Goal: Task Accomplishment & Management: Use online tool/utility

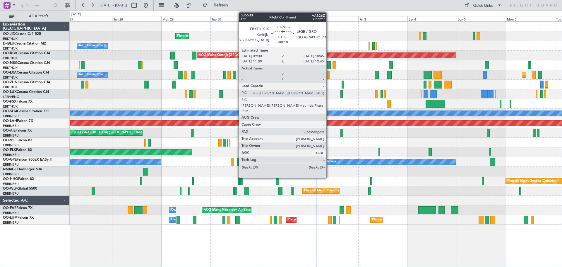
click at [329, 66] on div at bounding box center [329, 65] width 4 height 8
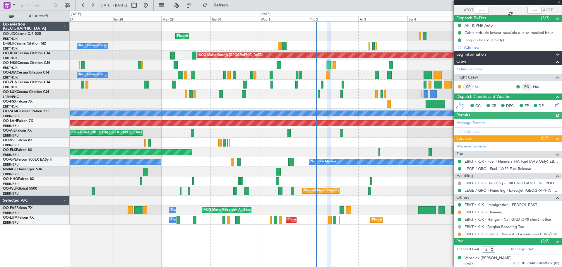
scroll to position [56, 0]
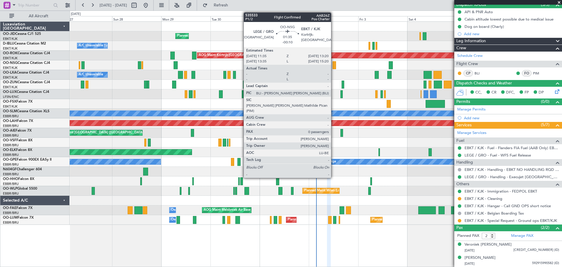
click at [334, 66] on div at bounding box center [335, 65] width 4 height 8
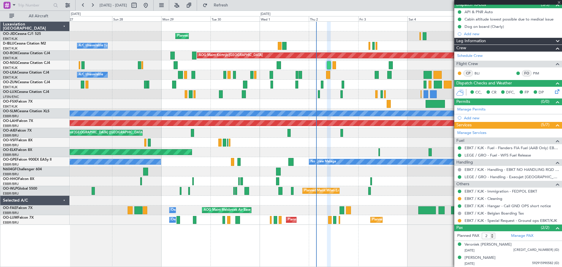
type input "0"
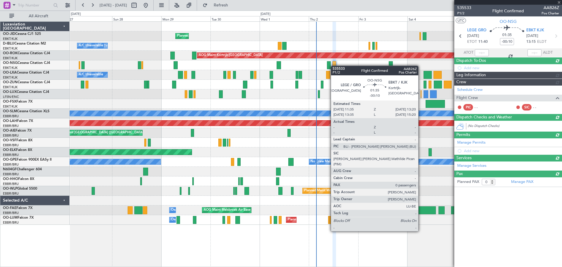
scroll to position [0, 0]
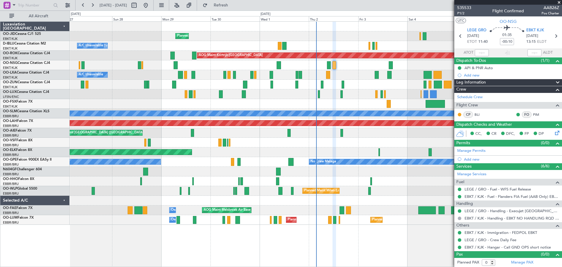
click at [349, 27] on div at bounding box center [316, 27] width 492 height 10
click at [560, 2] on span at bounding box center [559, 2] width 6 height 5
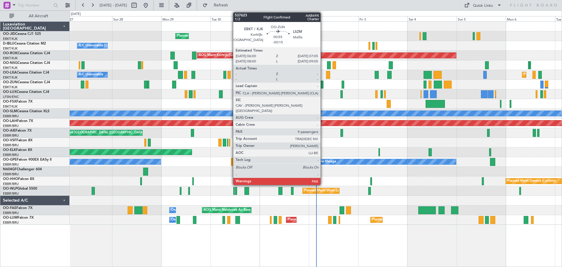
click at [323, 83] on div at bounding box center [322, 85] width 2 height 8
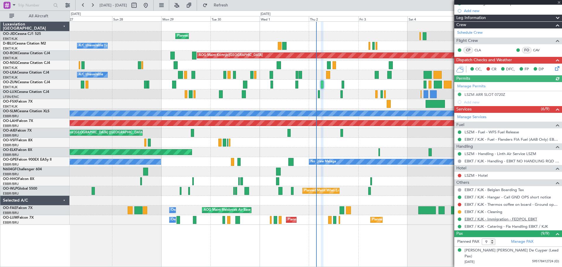
scroll to position [88, 0]
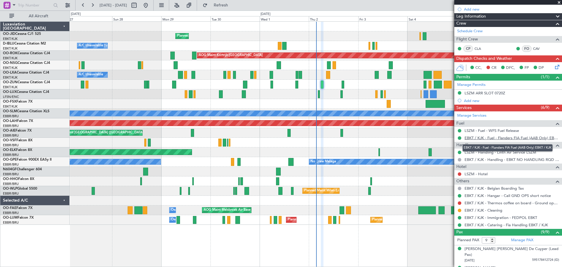
click at [497, 137] on link "EBKT / KJK - Fuel - Flanders FIA Fuel (AAB Only) EBKT / KJK" at bounding box center [512, 137] width 95 height 5
click at [561, 1] on span at bounding box center [559, 2] width 6 height 5
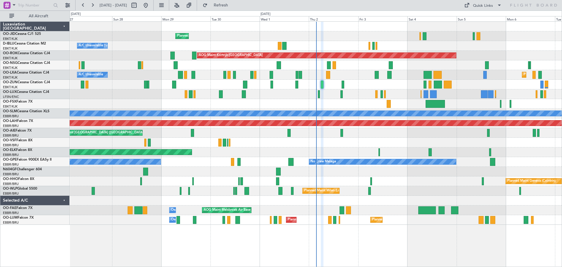
type input "0"
